Goal: Navigation & Orientation: Go to known website

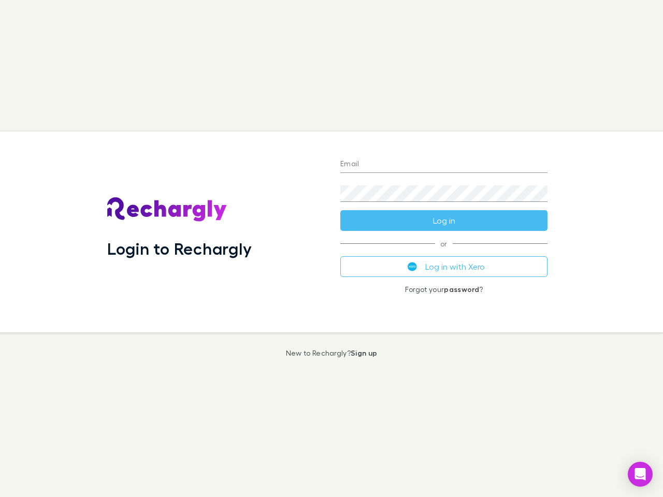
click at [332, 249] on div "Login to Rechargly" at bounding box center [215, 232] width 233 height 201
click at [444, 165] on input "Email" at bounding box center [443, 164] width 207 height 17
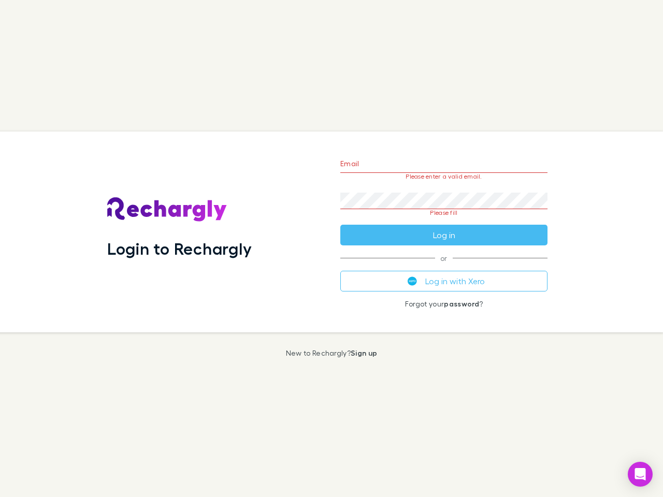
click at [444, 221] on form "Email Please enter a valid email. Password Please fill Log in" at bounding box center [443, 196] width 207 height 97
click at [444, 267] on div "Email Please enter a valid email. Password Please fill Log in or Log in with Xe…" at bounding box center [444, 232] width 224 height 201
click at [640, 475] on icon "Open Intercom Messenger" at bounding box center [640, 474] width 11 height 12
